Goal: Transaction & Acquisition: Book appointment/travel/reservation

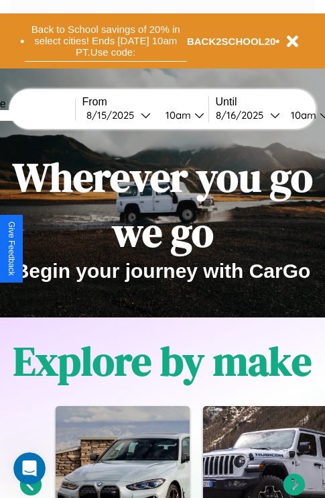
click at [105, 41] on button "Back to School savings of 20% in select cities! Ends [DATE] 10am PT. Use code:" at bounding box center [106, 41] width 162 height 42
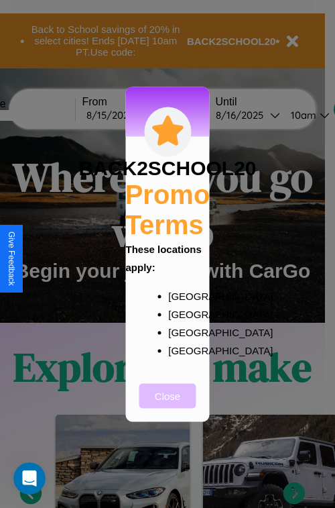
click at [168, 404] on button "Close" at bounding box center [168, 395] width 57 height 25
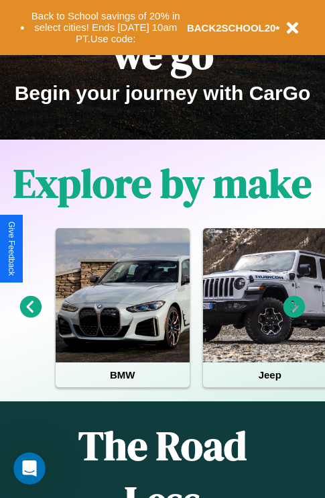
scroll to position [207, 0]
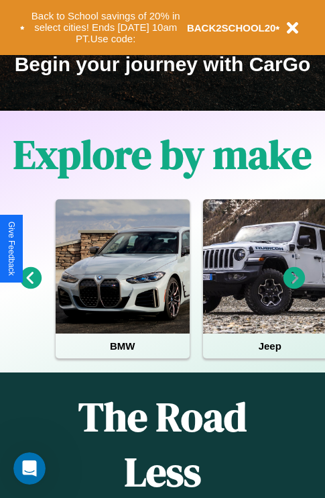
click at [30, 287] on icon at bounding box center [31, 278] width 22 height 22
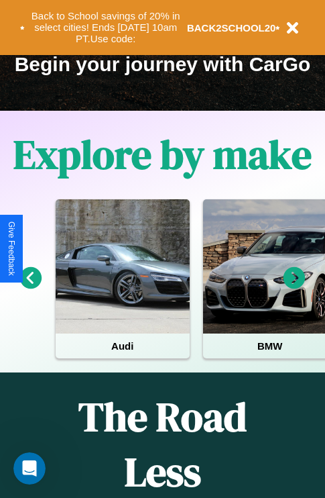
click at [30, 287] on icon at bounding box center [31, 278] width 22 height 22
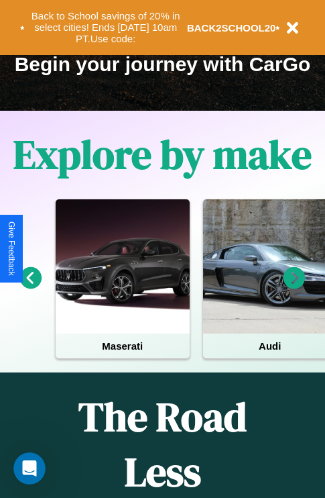
click at [294, 287] on icon at bounding box center [295, 278] width 22 height 22
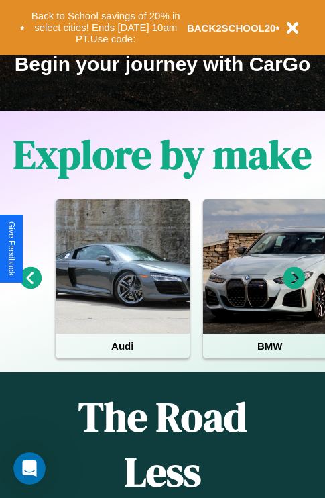
click at [294, 287] on icon at bounding box center [295, 278] width 22 height 22
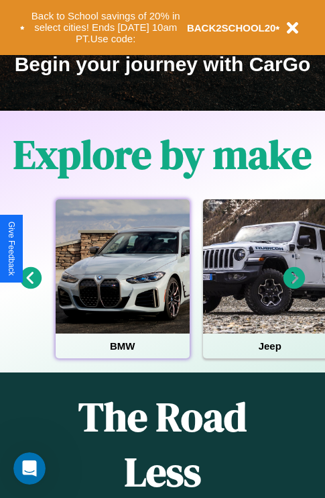
click at [122, 287] on div at bounding box center [123, 266] width 134 height 134
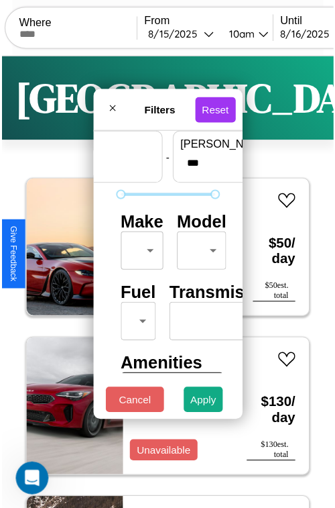
scroll to position [40, 0]
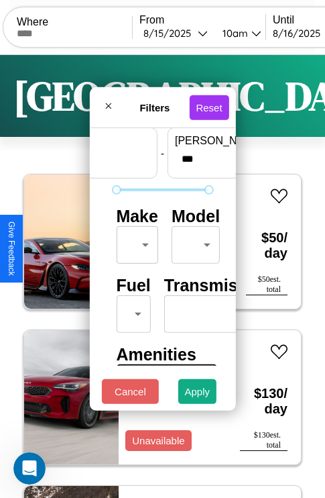
click at [135, 241] on body "CarGo Where From [DATE] 10am Until [DATE] 10am Become a Host Login Sign Up Dall…" at bounding box center [162, 276] width 325 height 553
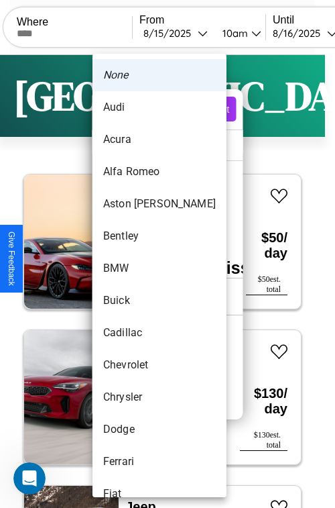
click at [134, 107] on li "Audi" at bounding box center [160, 107] width 134 height 32
type input "****"
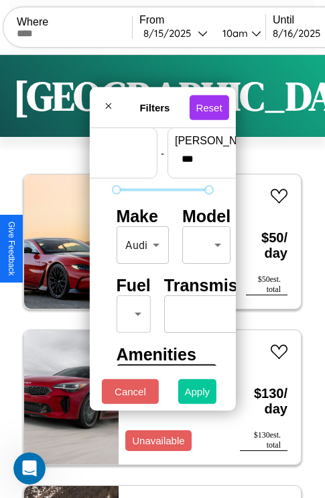
click at [198, 394] on button "Apply" at bounding box center [197, 391] width 39 height 25
